Goal: Task Accomplishment & Management: Manage account settings

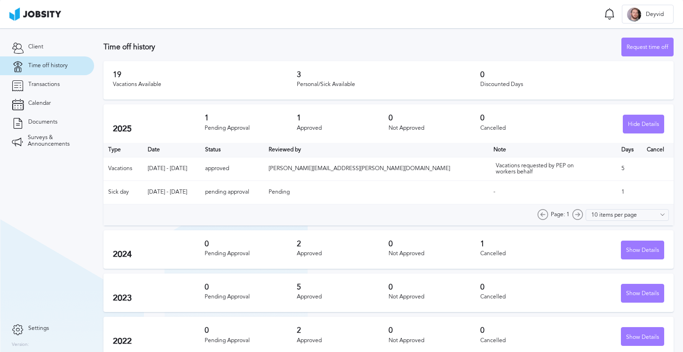
scroll to position [8, 0]
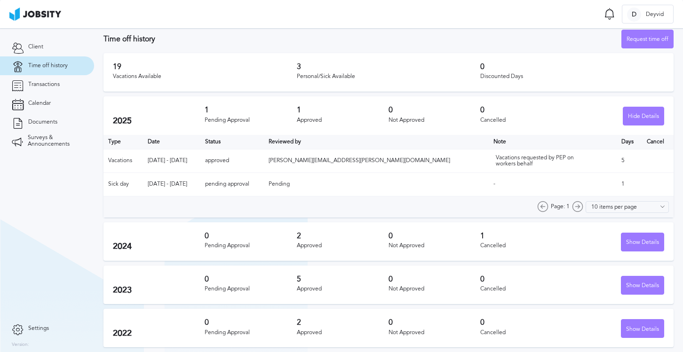
scroll to position [7, 0]
